Goal: Task Accomplishment & Management: Manage account settings

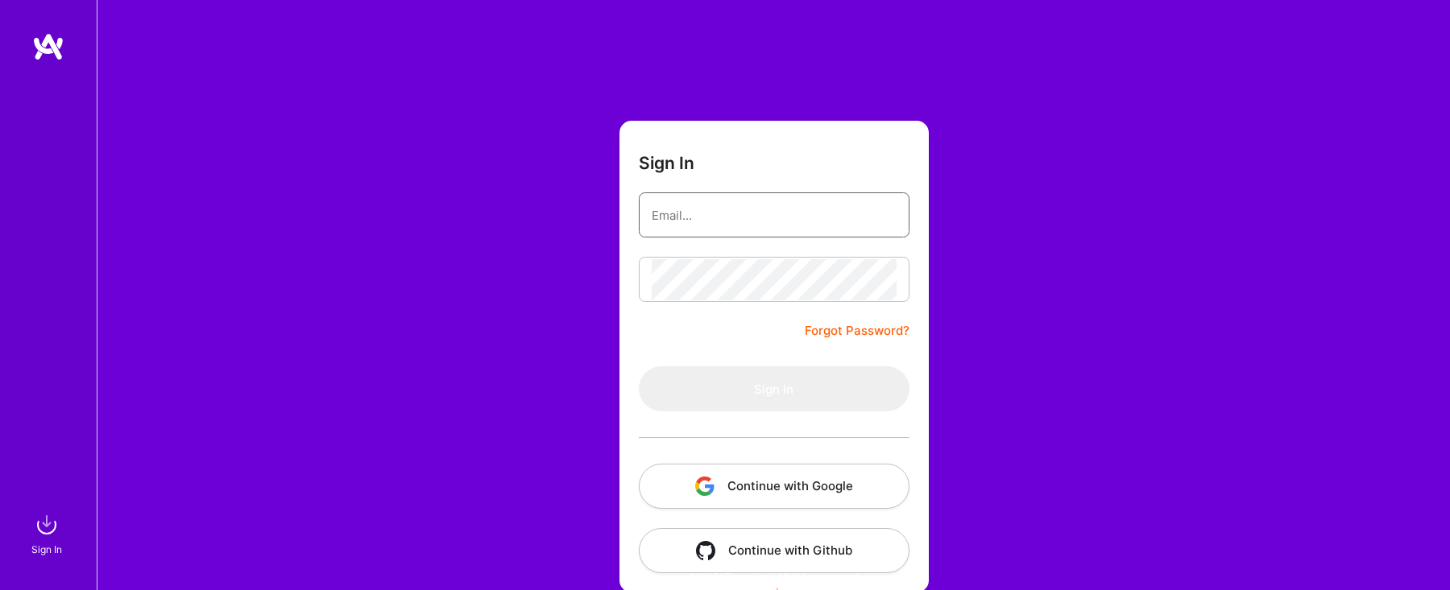
click at [755, 226] on input "email" at bounding box center [773, 215] width 245 height 41
type input "[EMAIL_ADDRESS][DOMAIN_NAME]"
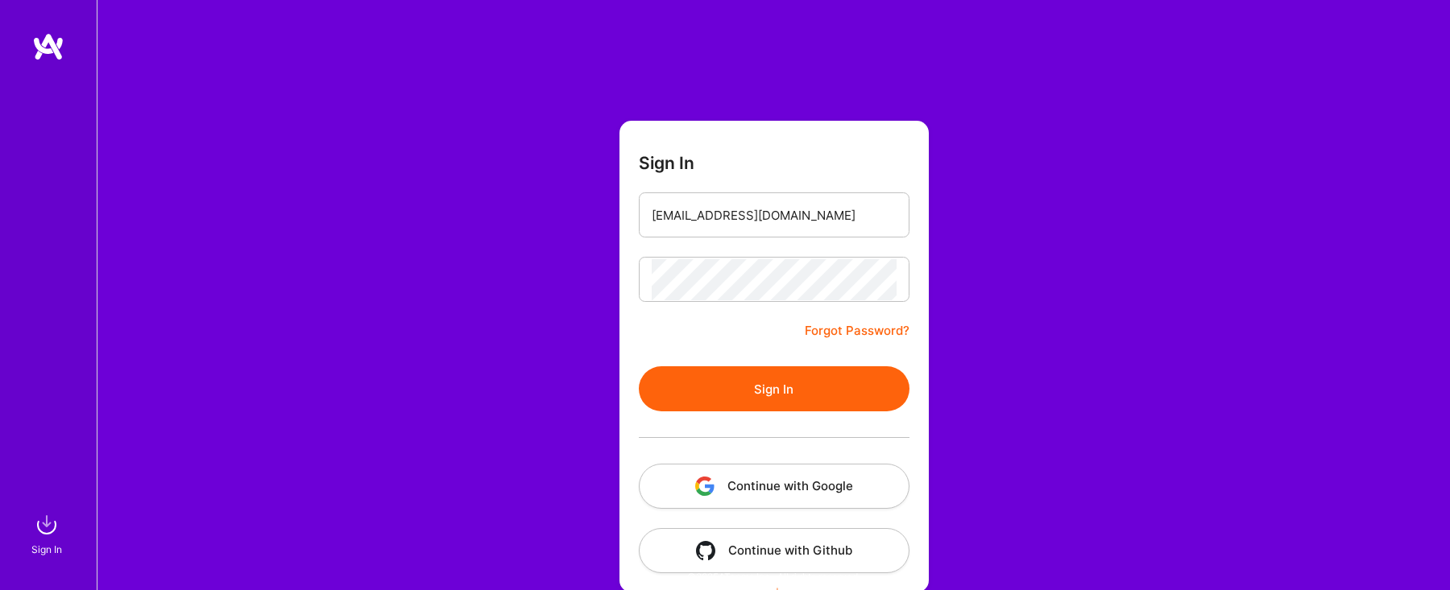
click at [781, 392] on button "Sign In" at bounding box center [774, 388] width 271 height 45
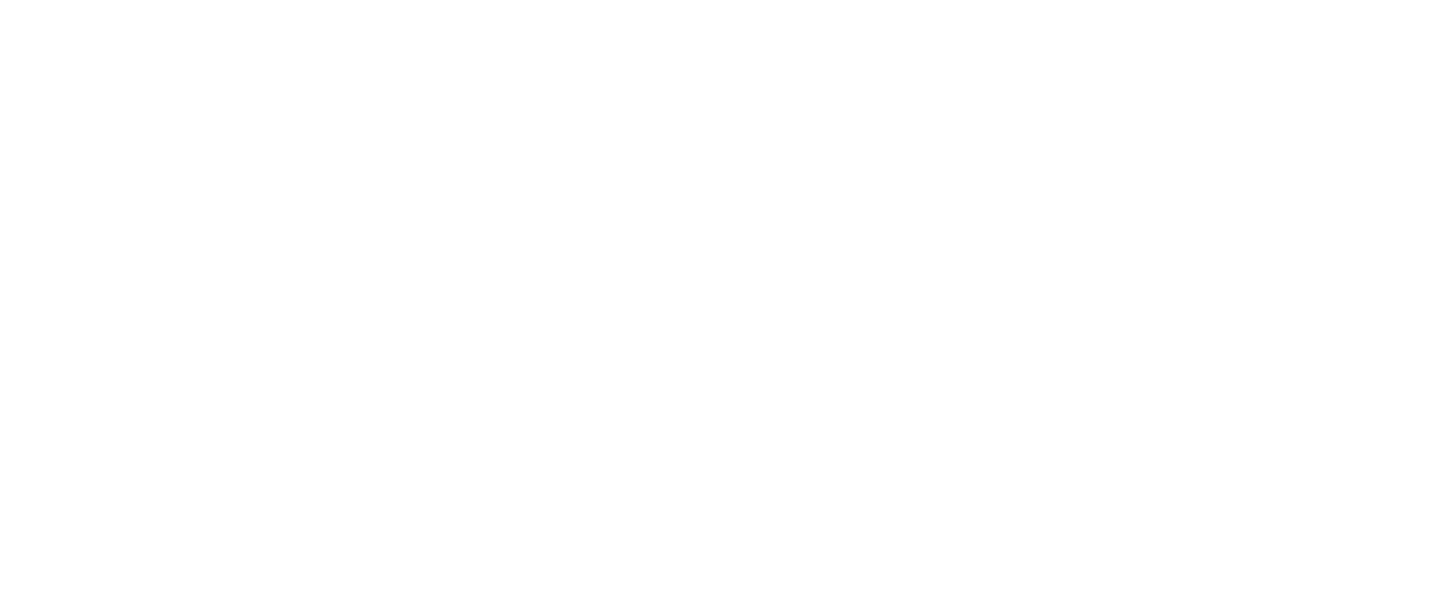
click at [760, 0] on html at bounding box center [725, 0] width 1450 height 0
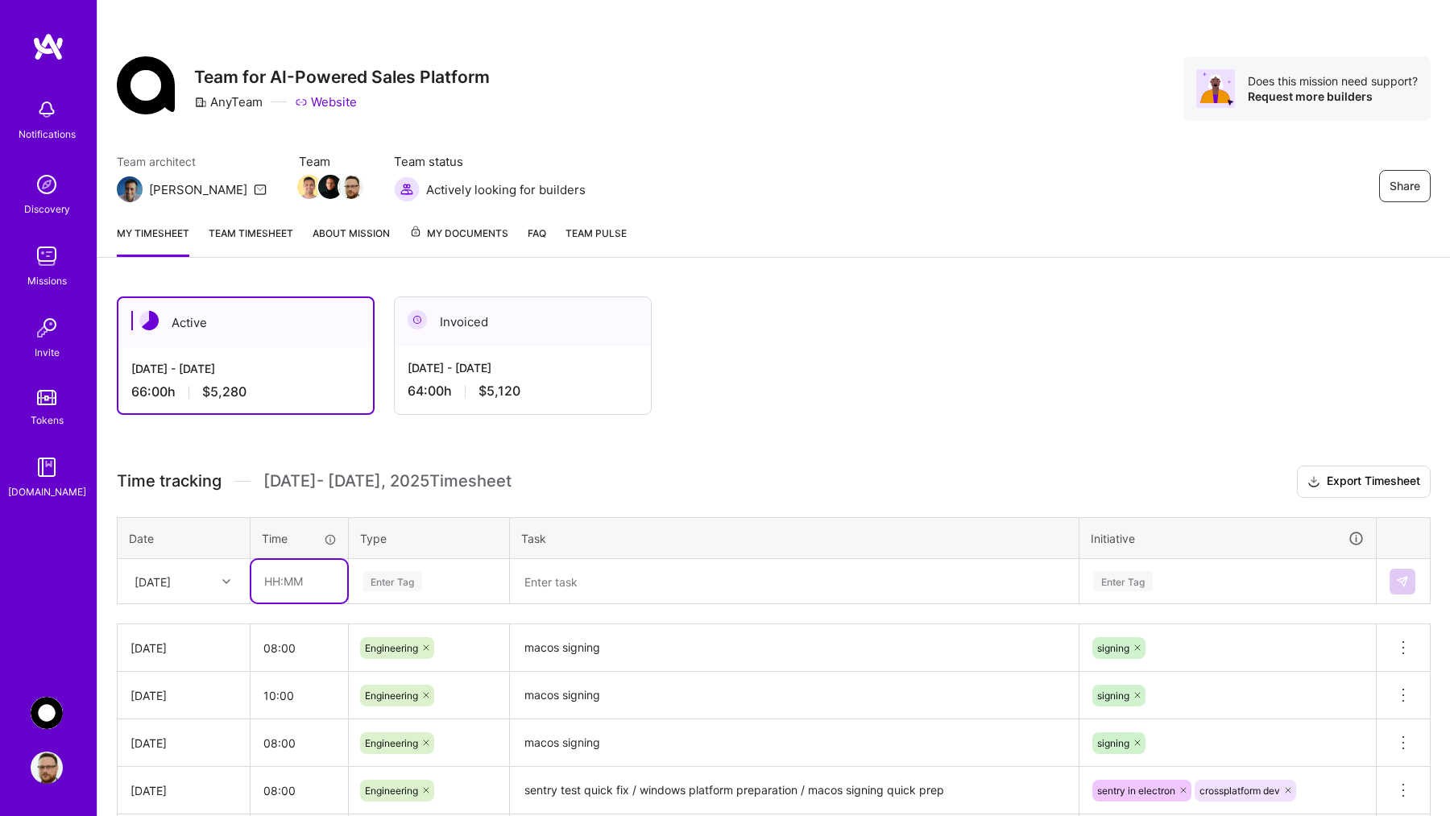
click at [286, 562] on input "text" at bounding box center [299, 581] width 96 height 43
type input "08:00"
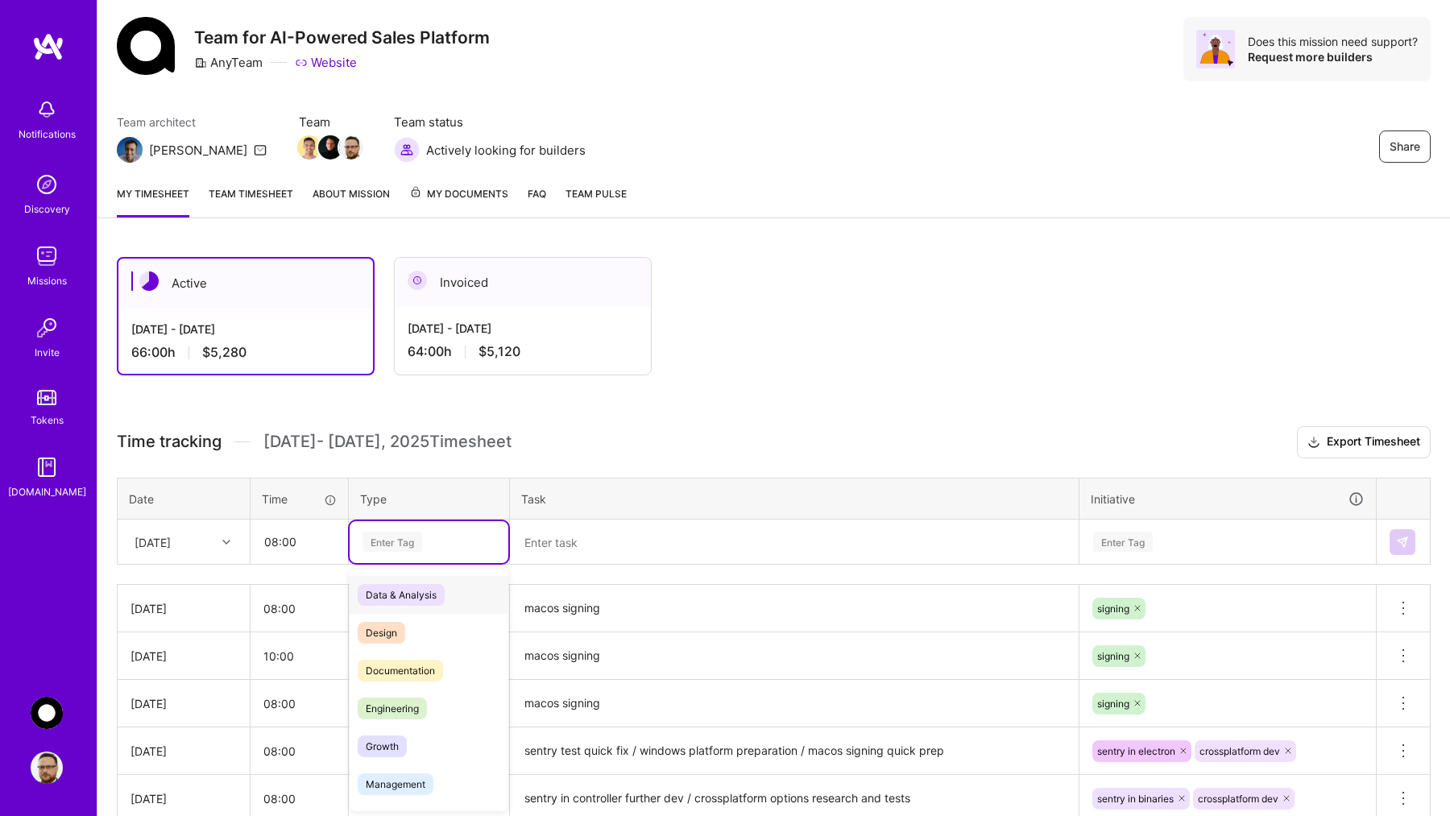
scroll to position [40, 0]
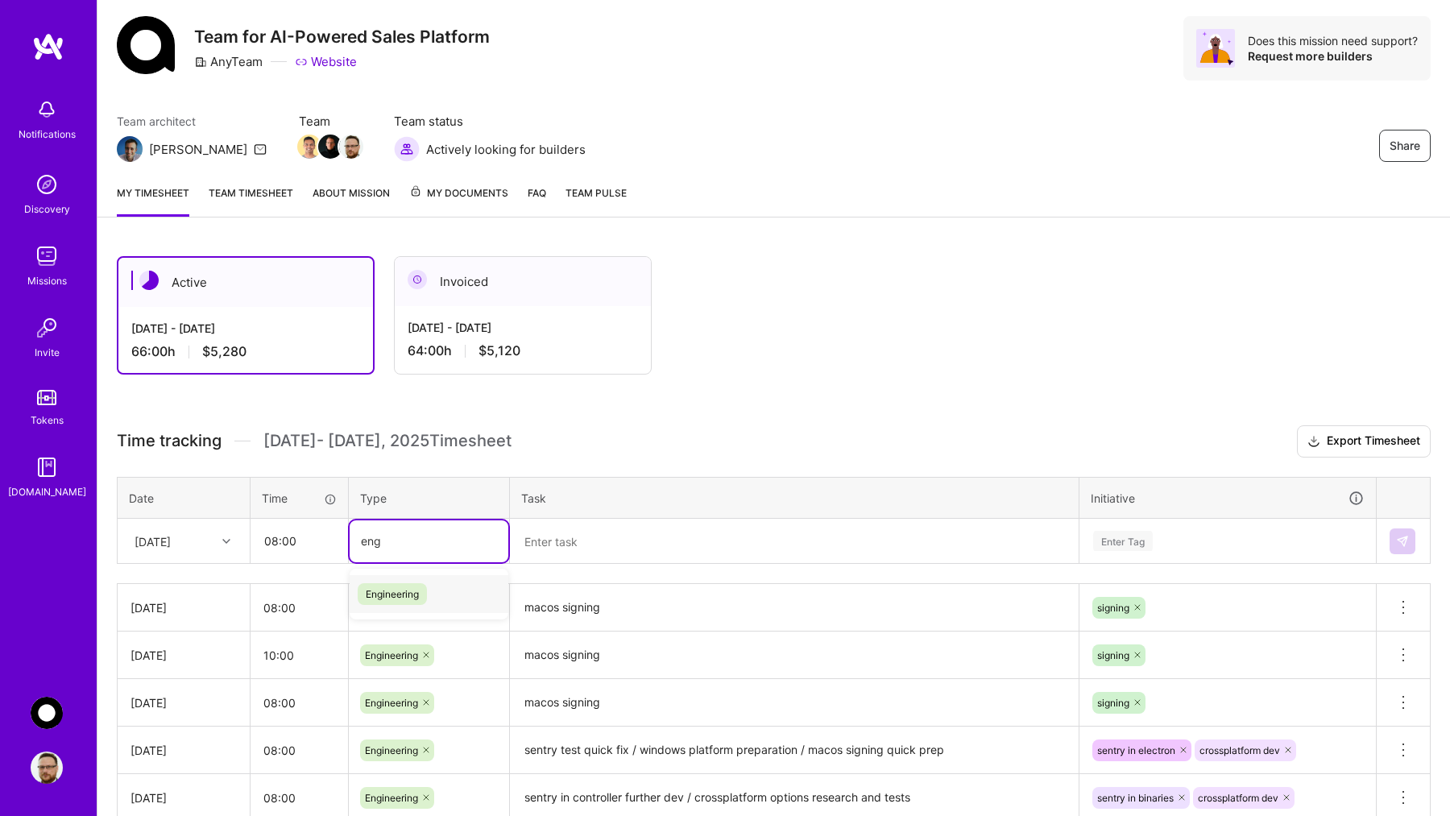
type input "eng"
click at [404, 535] on div "Enter Tag" at bounding box center [392, 540] width 60 height 25
type input "eng"
click at [391, 562] on span "Engineering" at bounding box center [392, 594] width 69 height 22
click at [584, 546] on textarea at bounding box center [793, 541] width 565 height 43
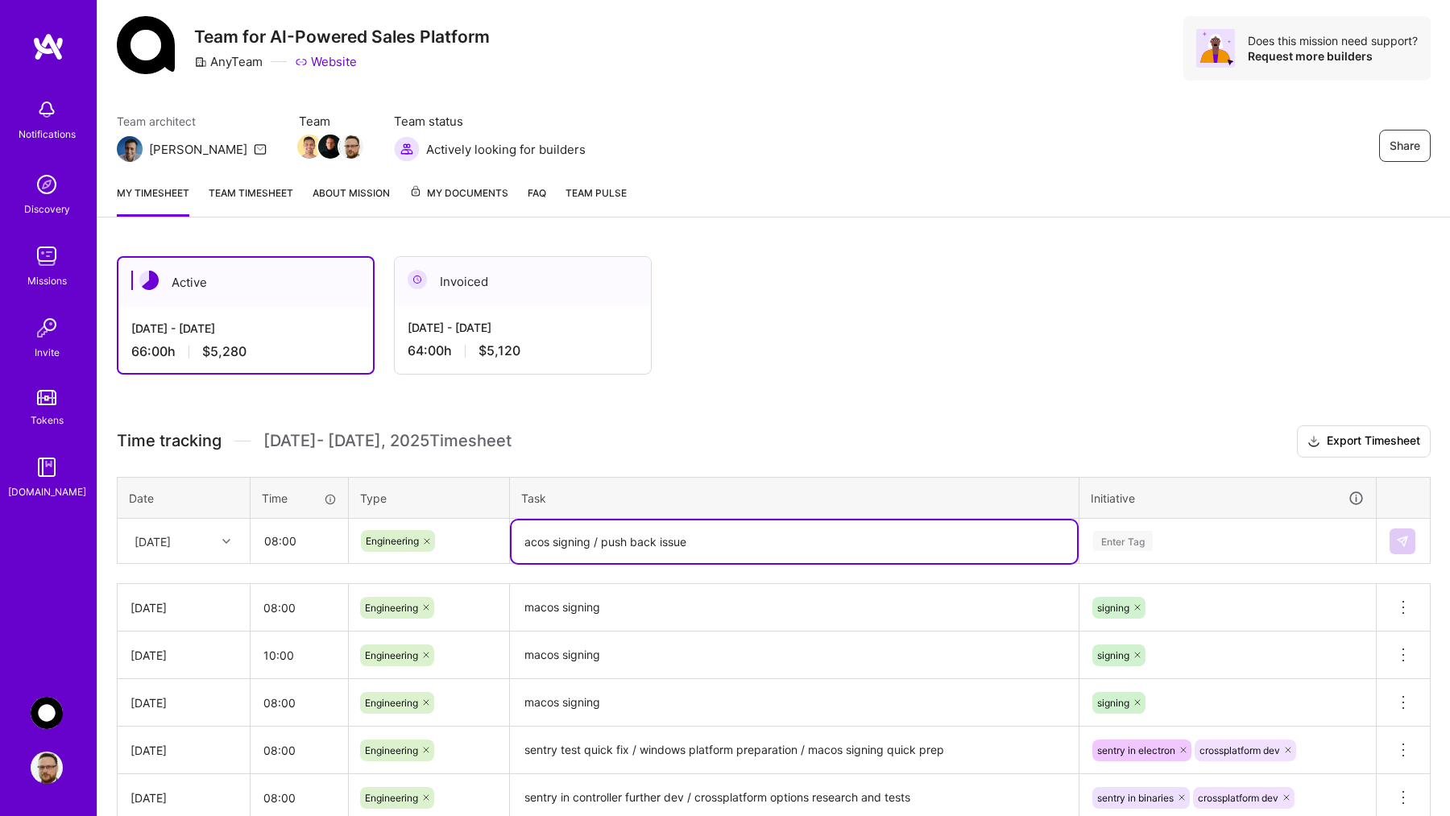
paste textarea "#843"
type textarea "acos signing / push back issue #843"
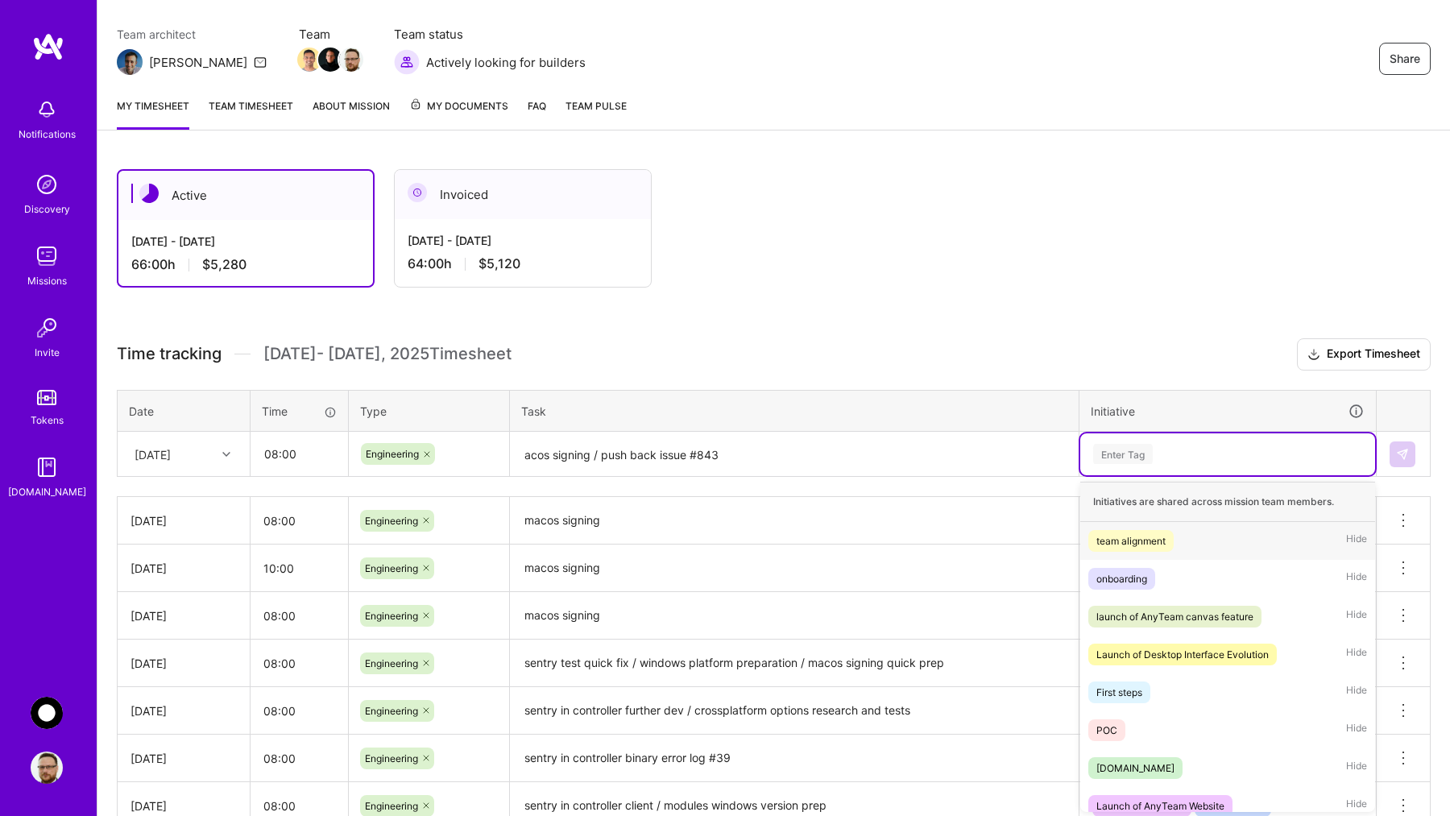
scroll to position [129, 0]
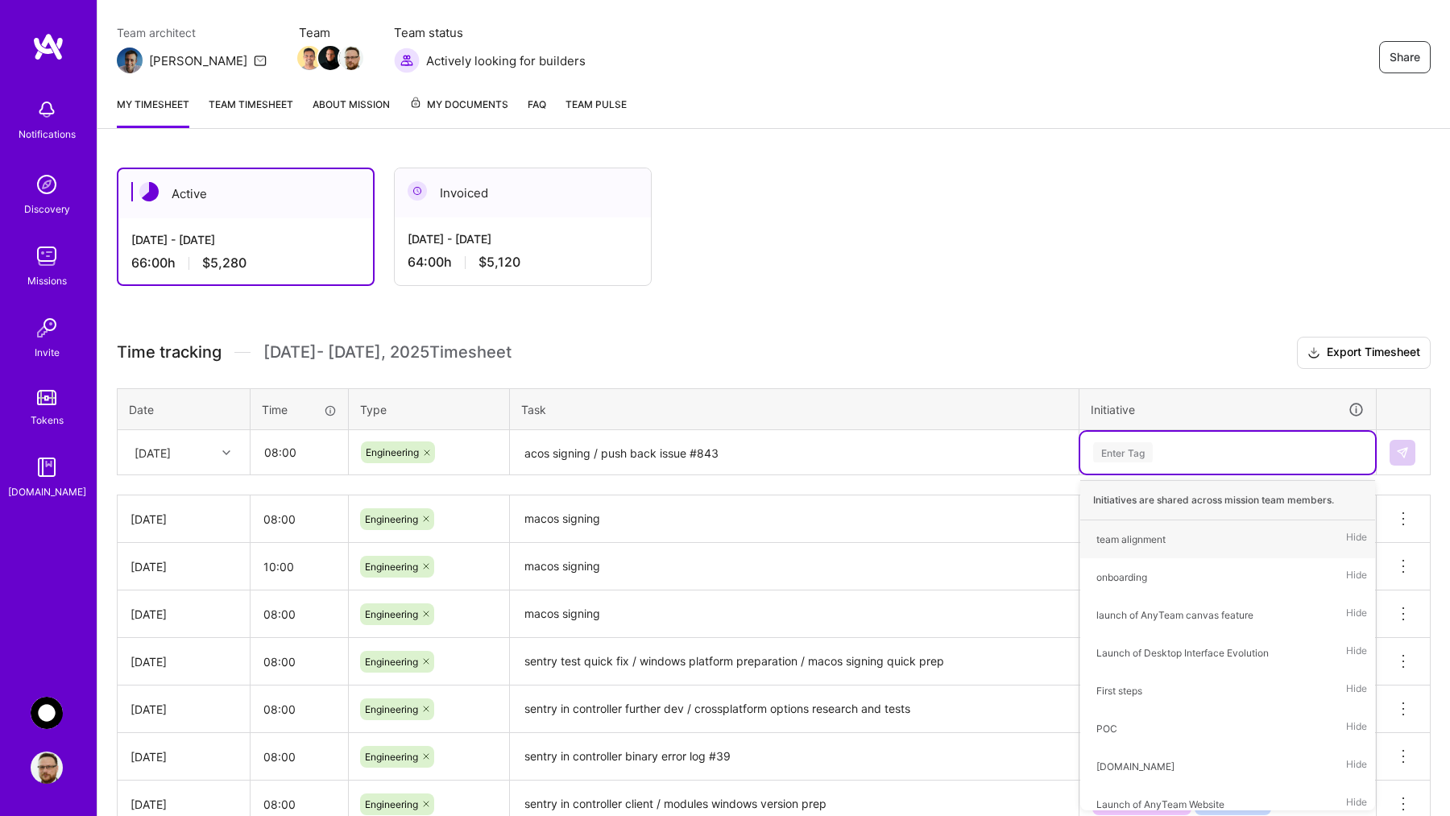
click at [1168, 453] on div "Enter Tag" at bounding box center [1227, 452] width 272 height 20
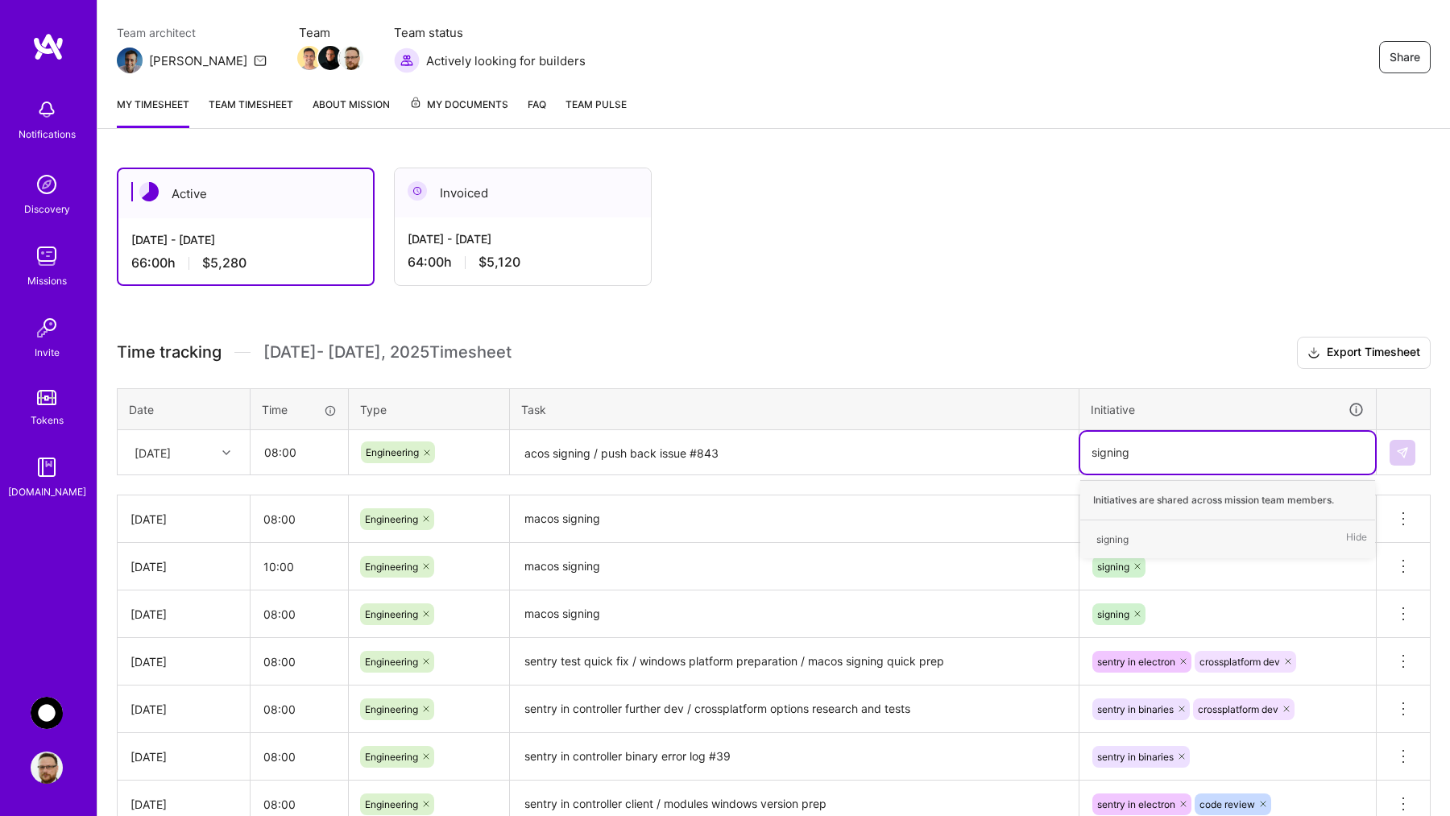
type input "signing"
type input "w"
type input "m"
type input "sign"
click at [1112, 531] on div "signing" at bounding box center [1112, 539] width 32 height 17
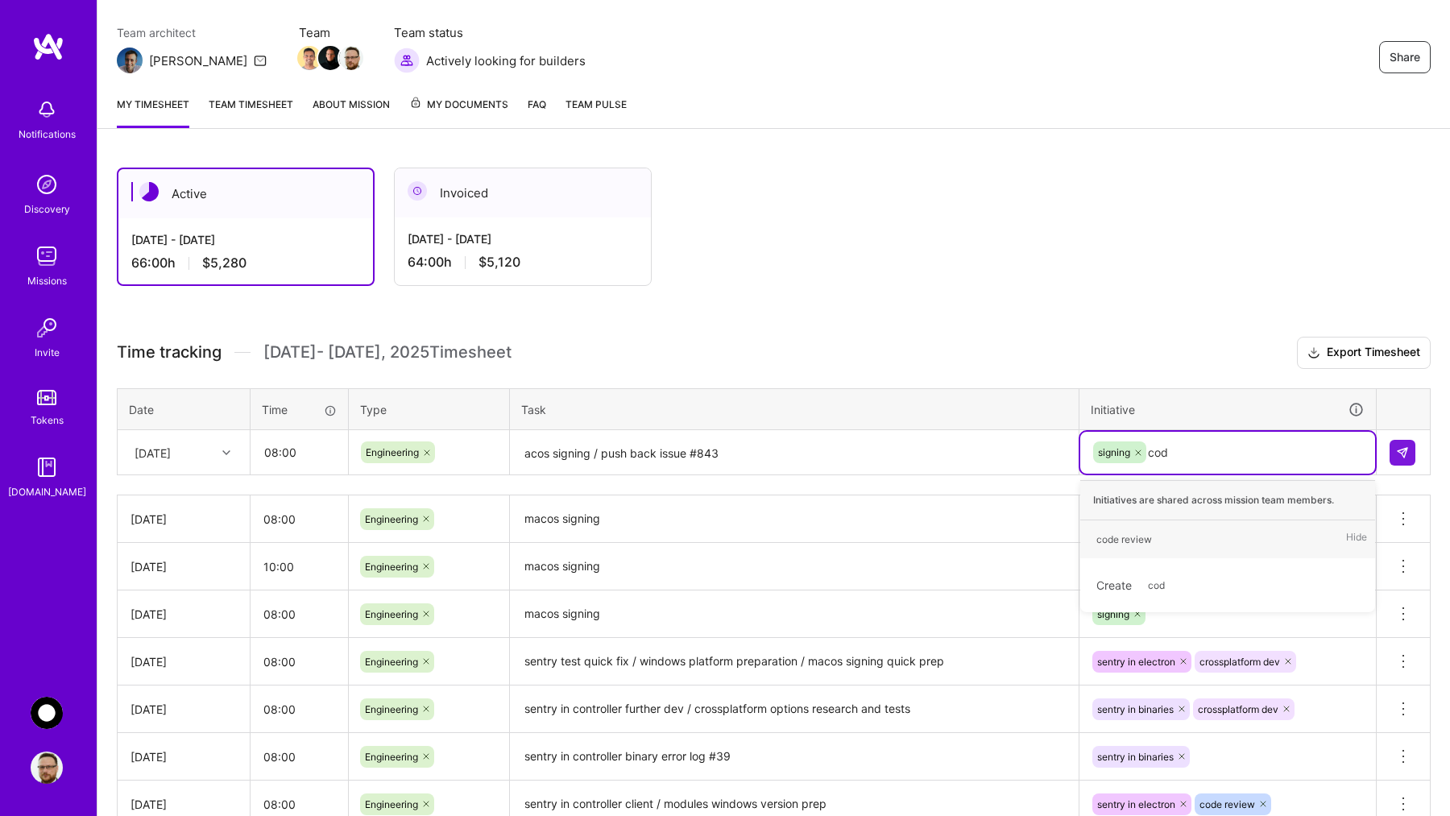
type input "code"
click at [1129, 539] on div "code review" at bounding box center [1124, 539] width 56 height 17
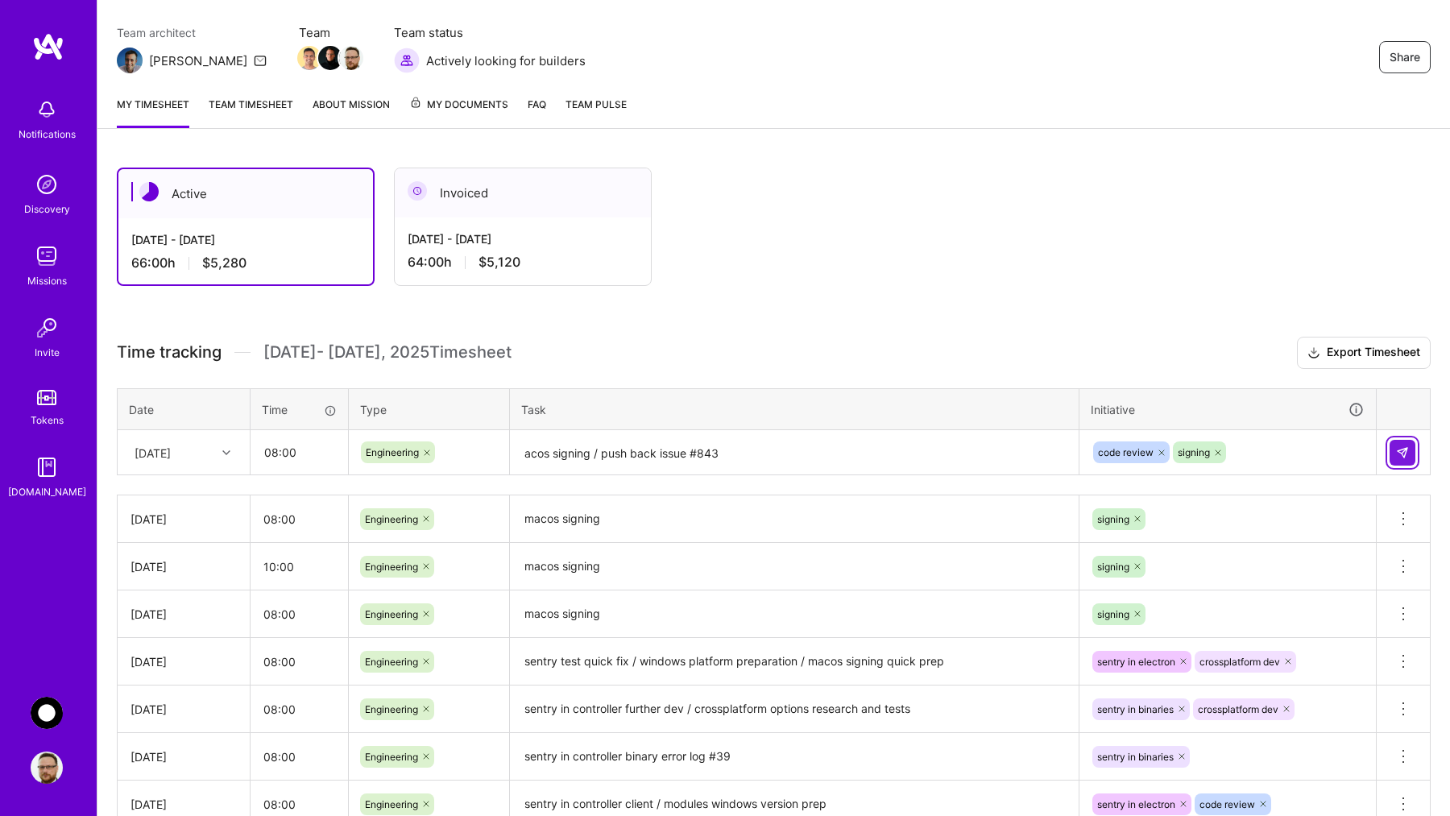
click at [1403, 452] on img at bounding box center [1402, 452] width 13 height 13
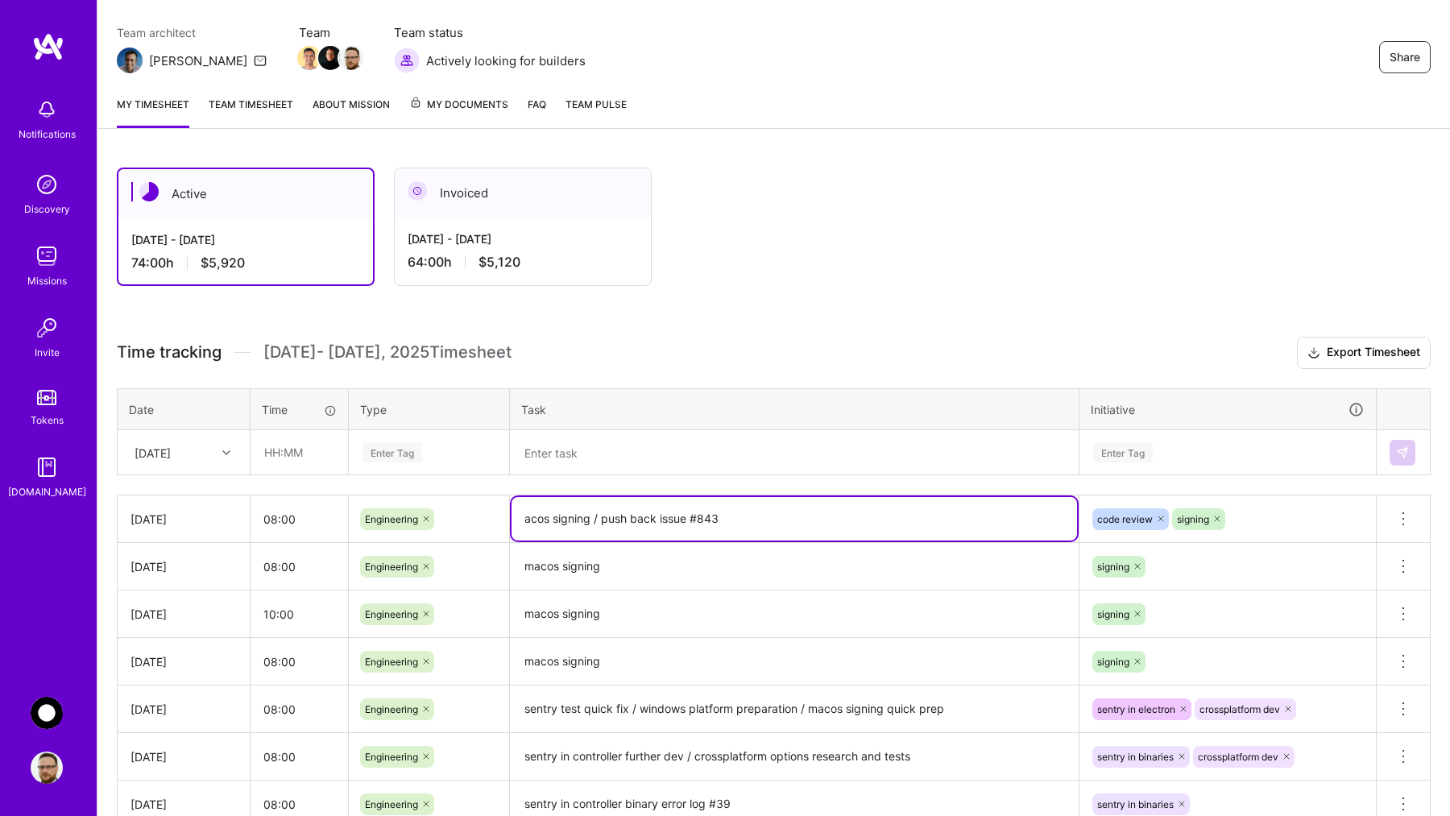
click at [538, 527] on textarea "acos signing / push back issue #843" at bounding box center [793, 518] width 565 height 43
click at [524, 522] on textarea "acos signing / push back issue #843" at bounding box center [793, 518] width 565 height 43
type textarea "macos signing / push back issue #843"
click at [1063, 279] on div "Active [DATE] - [DATE] 74:00 h $5,920 Invoiced [DATE] - [DATE] 64:00 h $5,120" at bounding box center [733, 227] width 1232 height 118
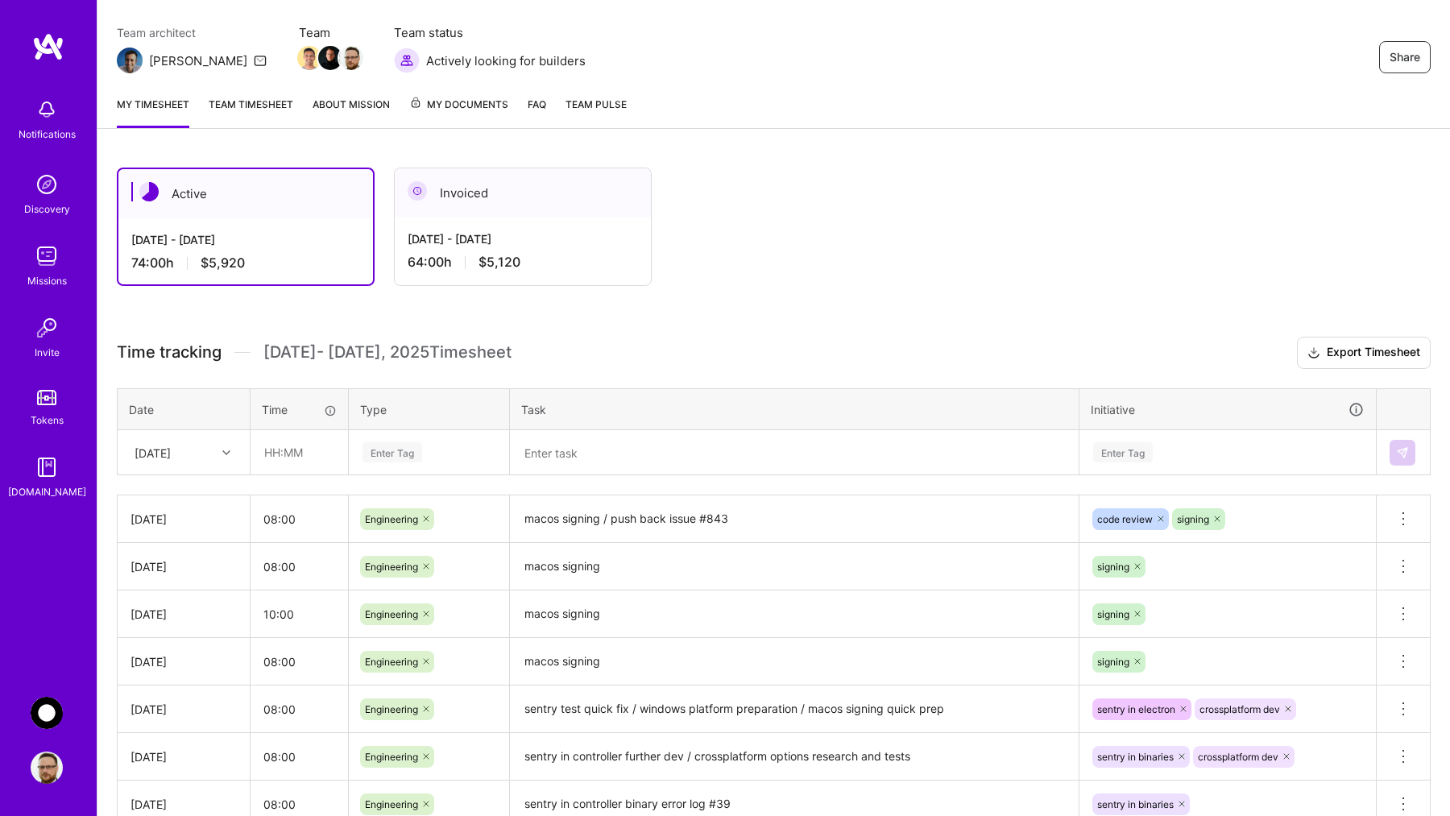
click at [45, 190] on img at bounding box center [47, 184] width 32 height 32
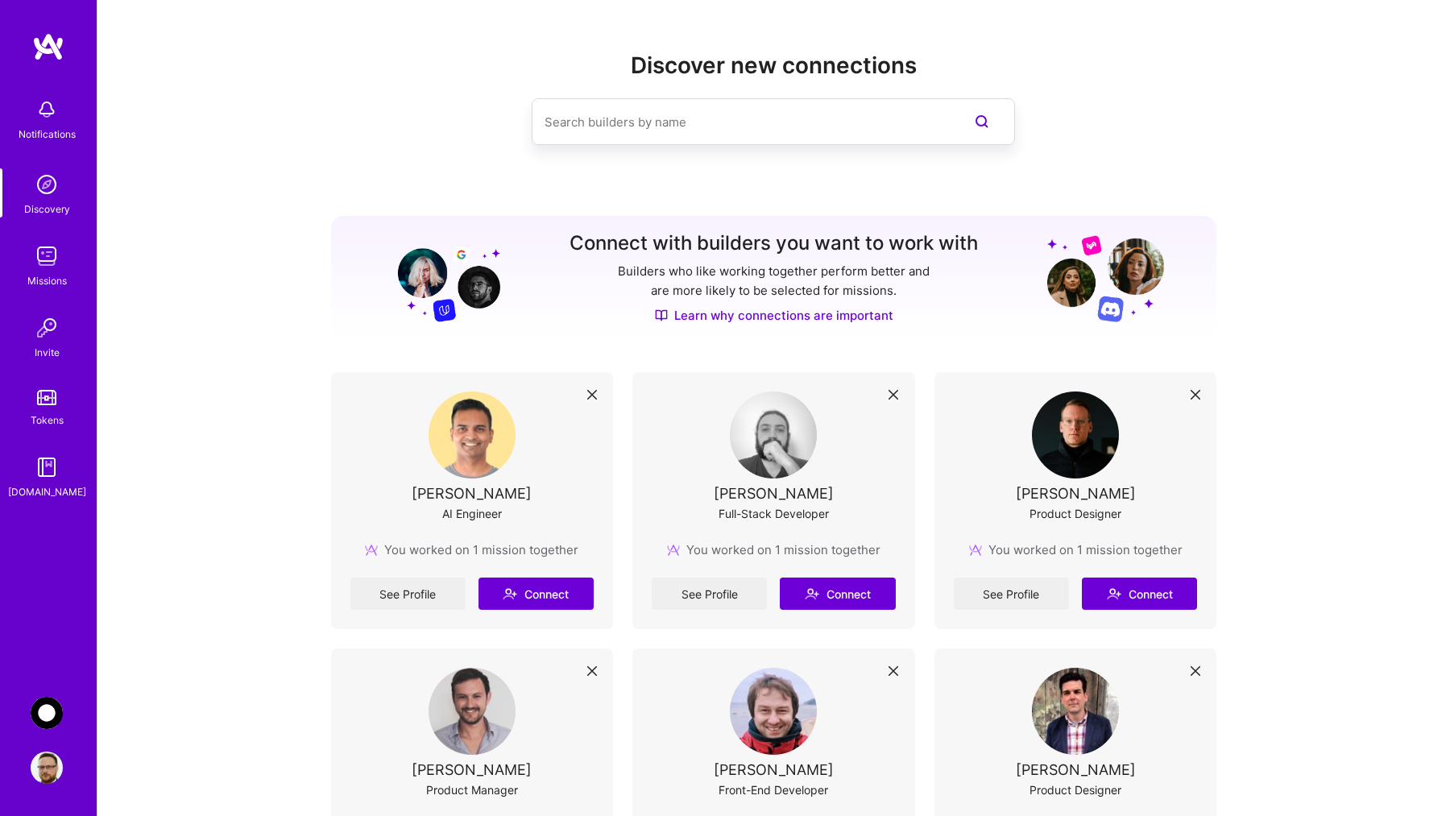
click at [51, 116] on img at bounding box center [47, 109] width 32 height 32
click at [48, 252] on img at bounding box center [47, 256] width 32 height 32
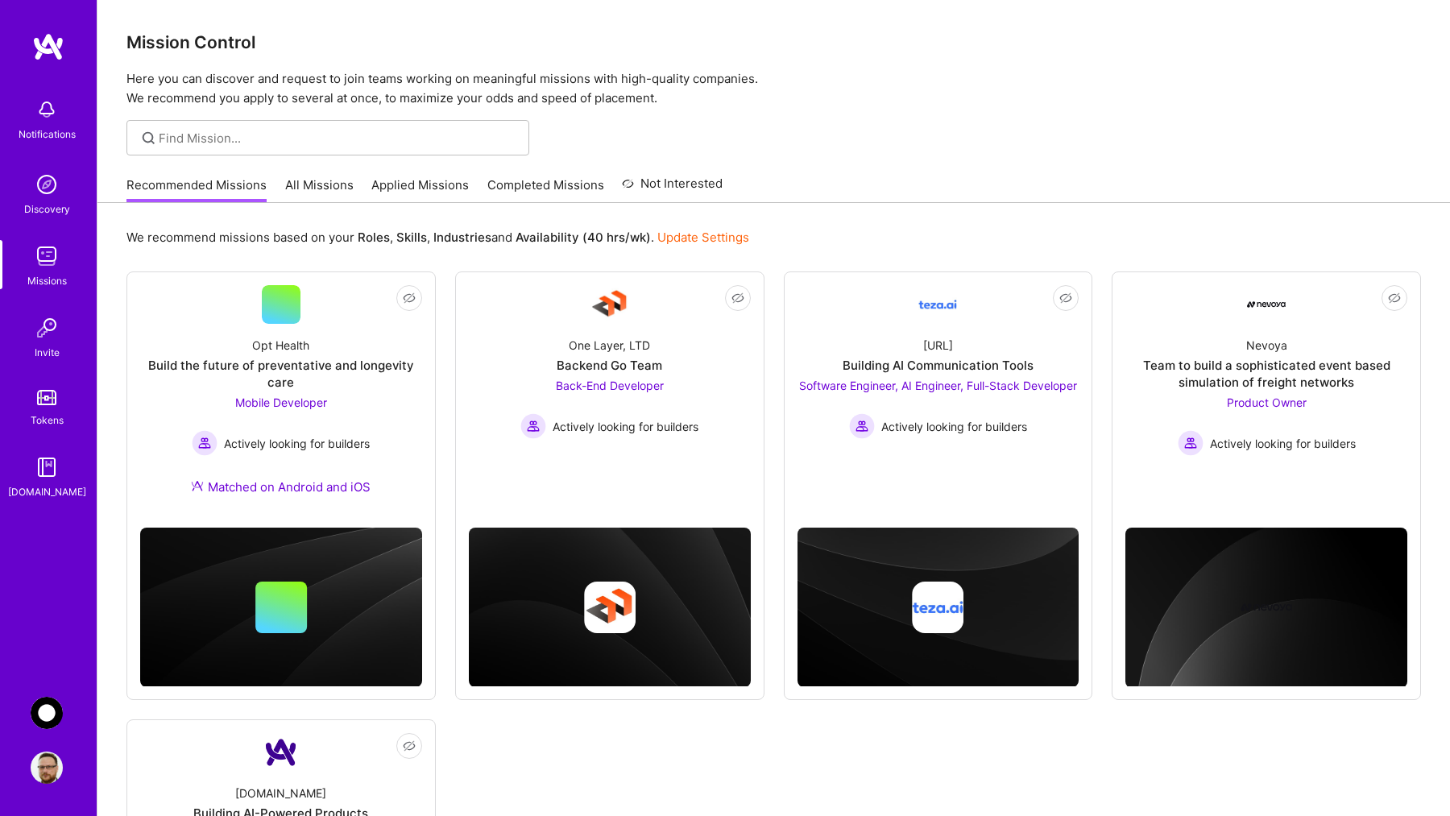
click at [39, 412] on div "Tokens" at bounding box center [47, 420] width 33 height 17
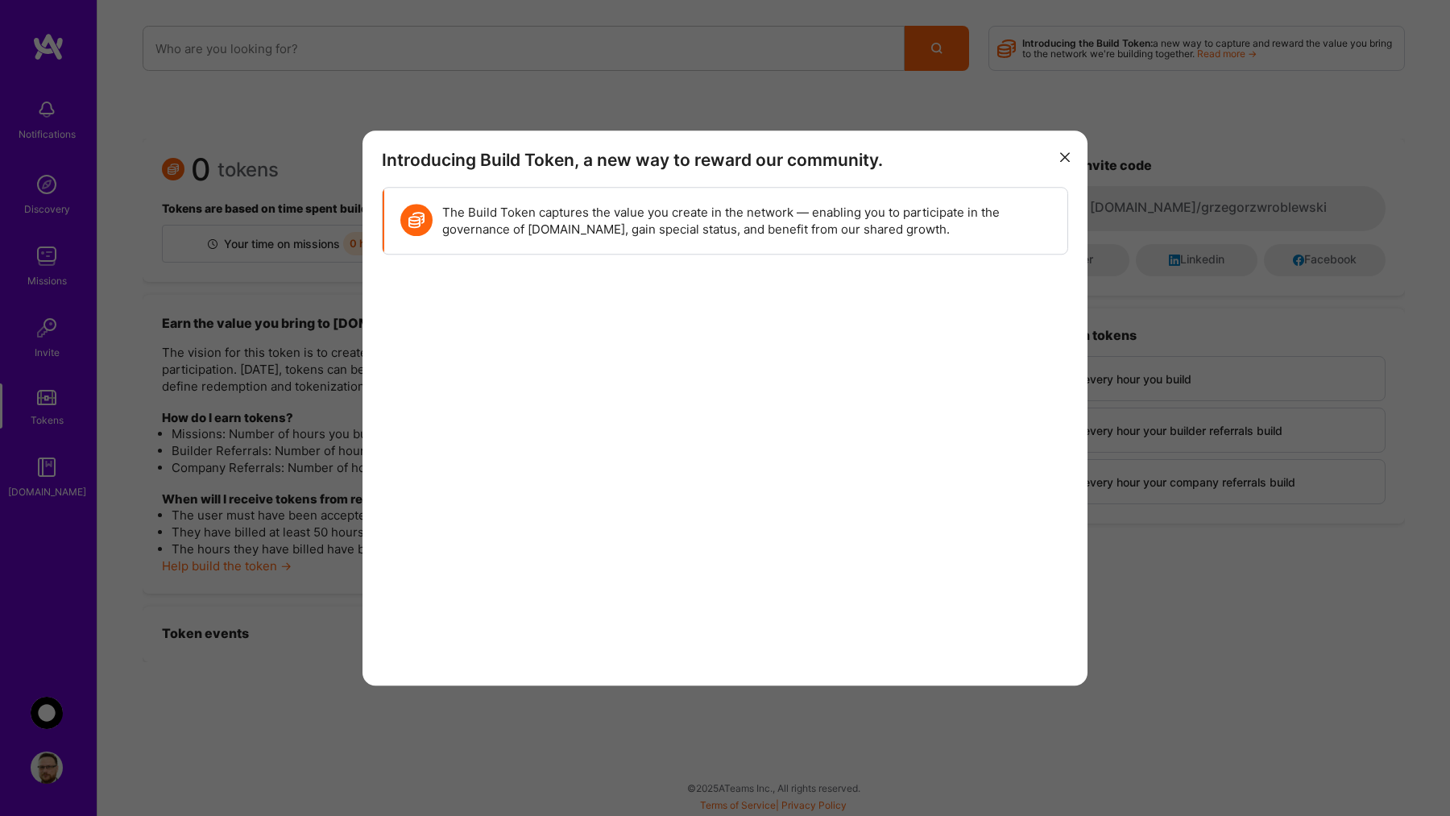
click at [52, 480] on div "Introducing Build Token, a new way to reward our community. The Build Token cap…" at bounding box center [725, 408] width 1450 height 816
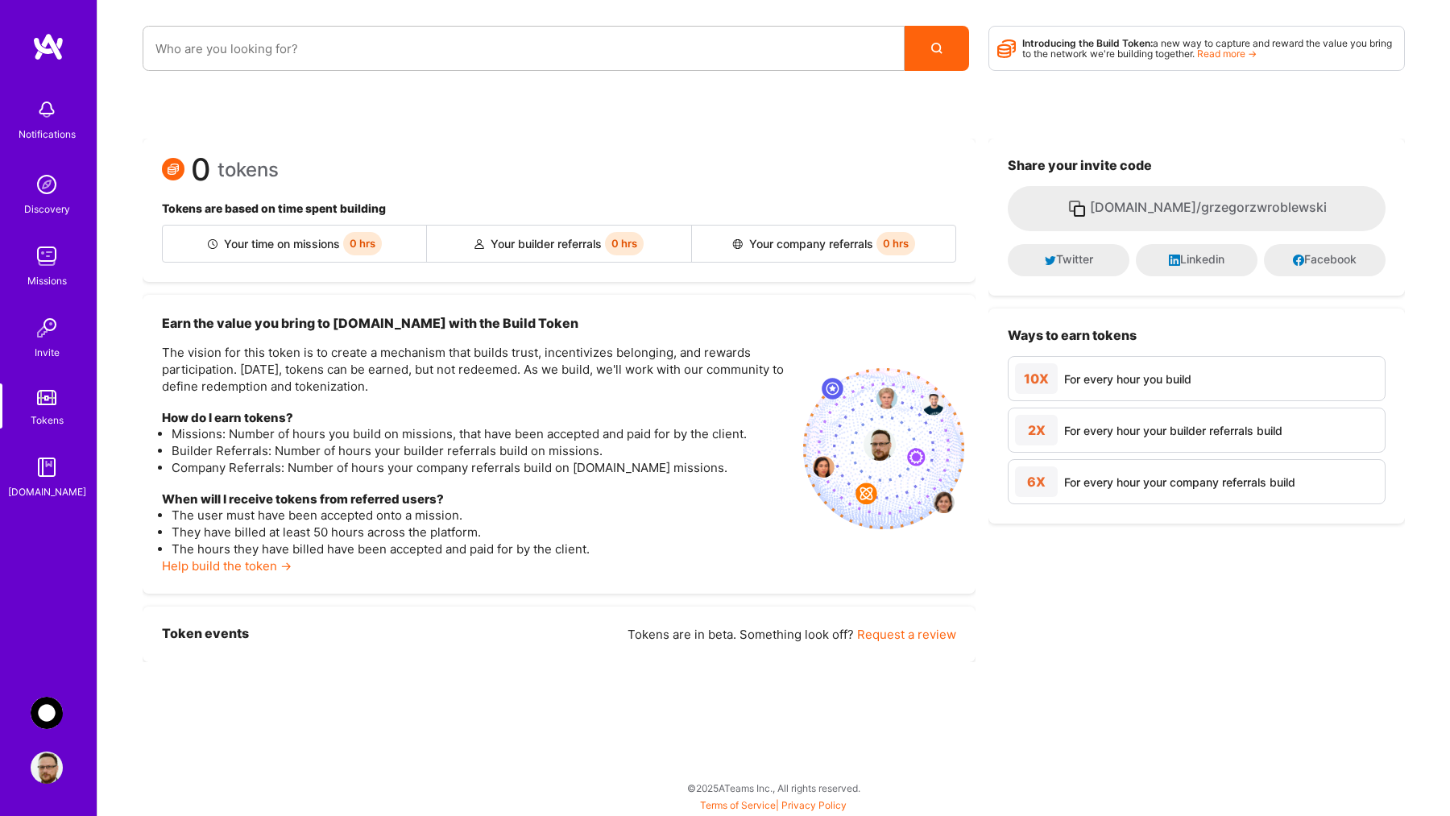
click at [52, 480] on img at bounding box center [47, 467] width 32 height 32
